Goal: Communication & Community: Answer question/provide support

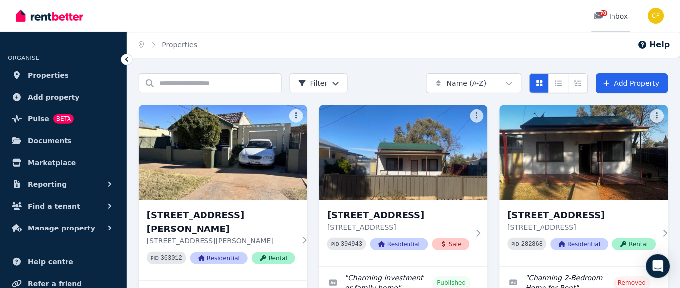
click at [604, 14] on span "70" at bounding box center [603, 13] width 8 height 6
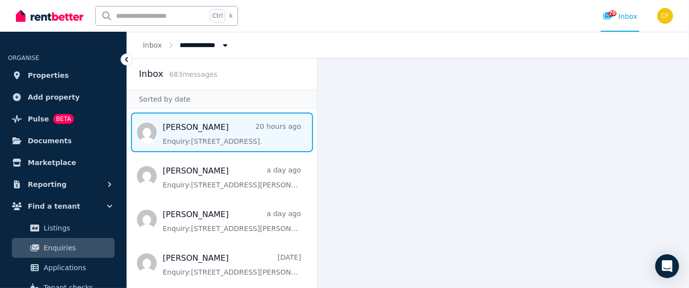
click at [185, 138] on span "Message list" at bounding box center [222, 133] width 190 height 40
